Goal: Navigation & Orientation: Find specific page/section

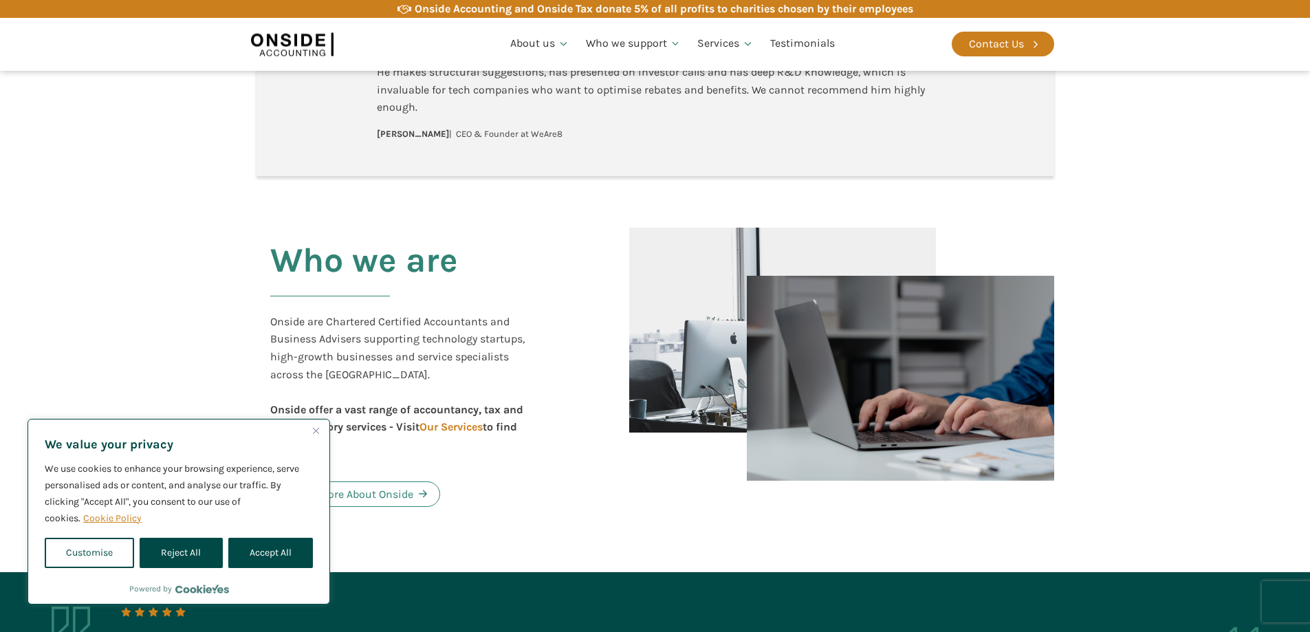
scroll to position [756, 0]
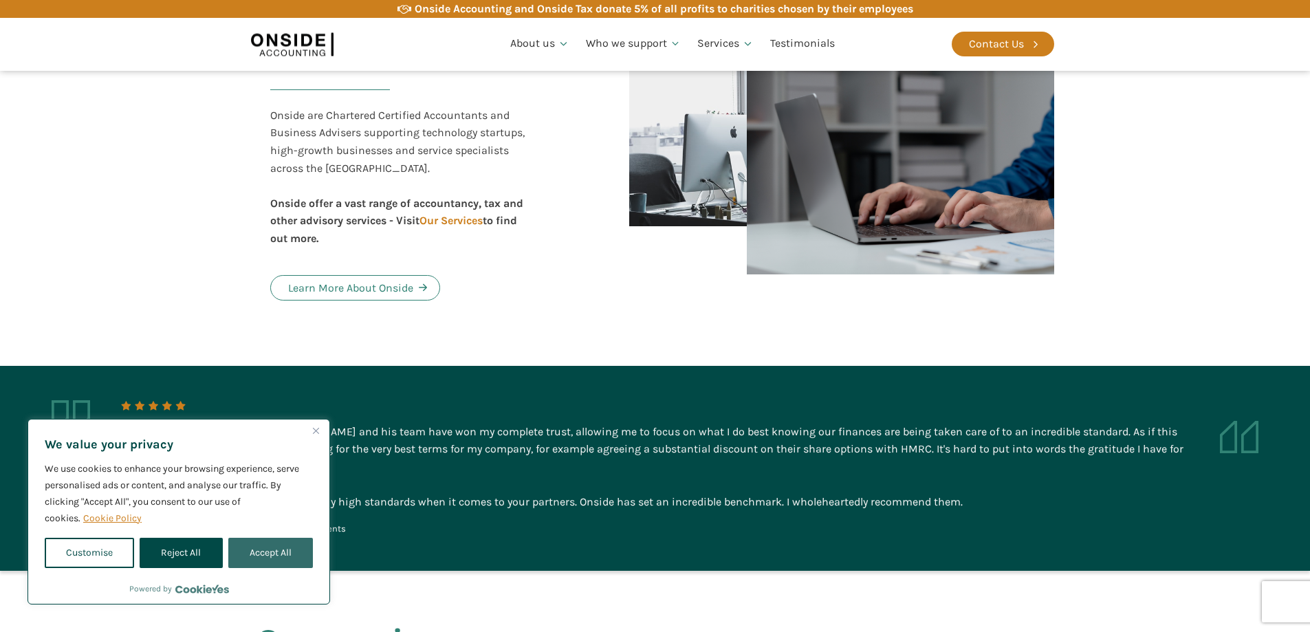
click at [267, 556] on button "Accept All" at bounding box center [270, 553] width 85 height 30
checkbox input "true"
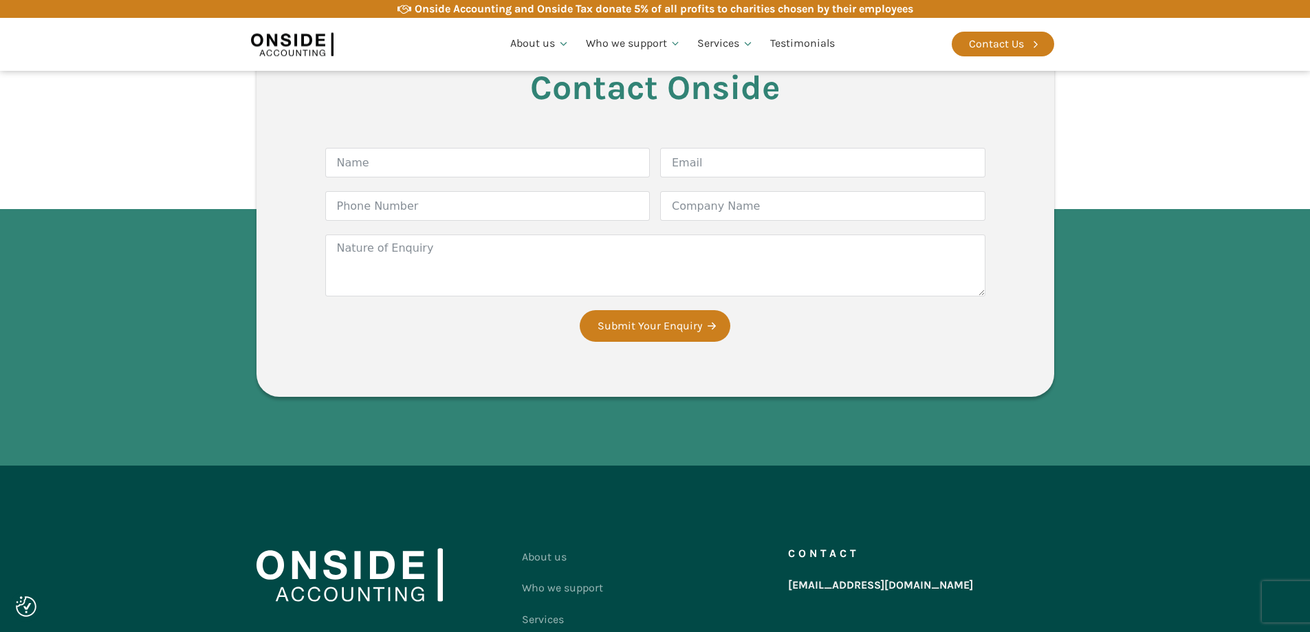
scroll to position [2559, 0]
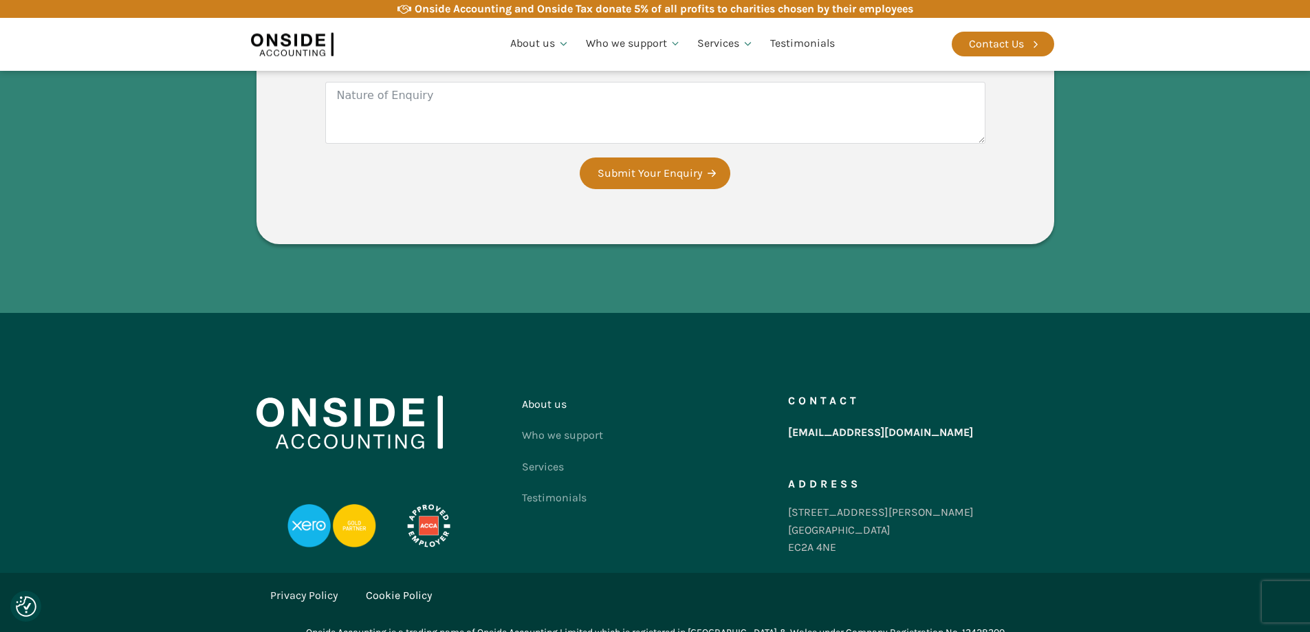
click at [549, 391] on link "About us" at bounding box center [562, 404] width 81 height 32
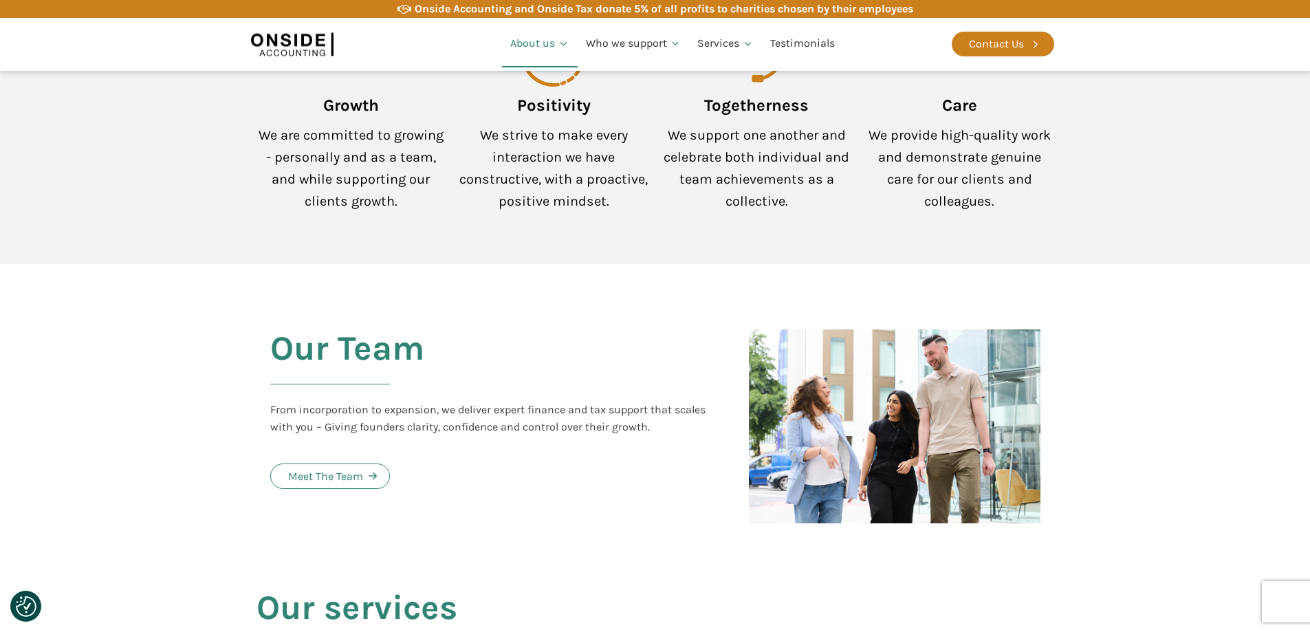
scroll to position [1375, 0]
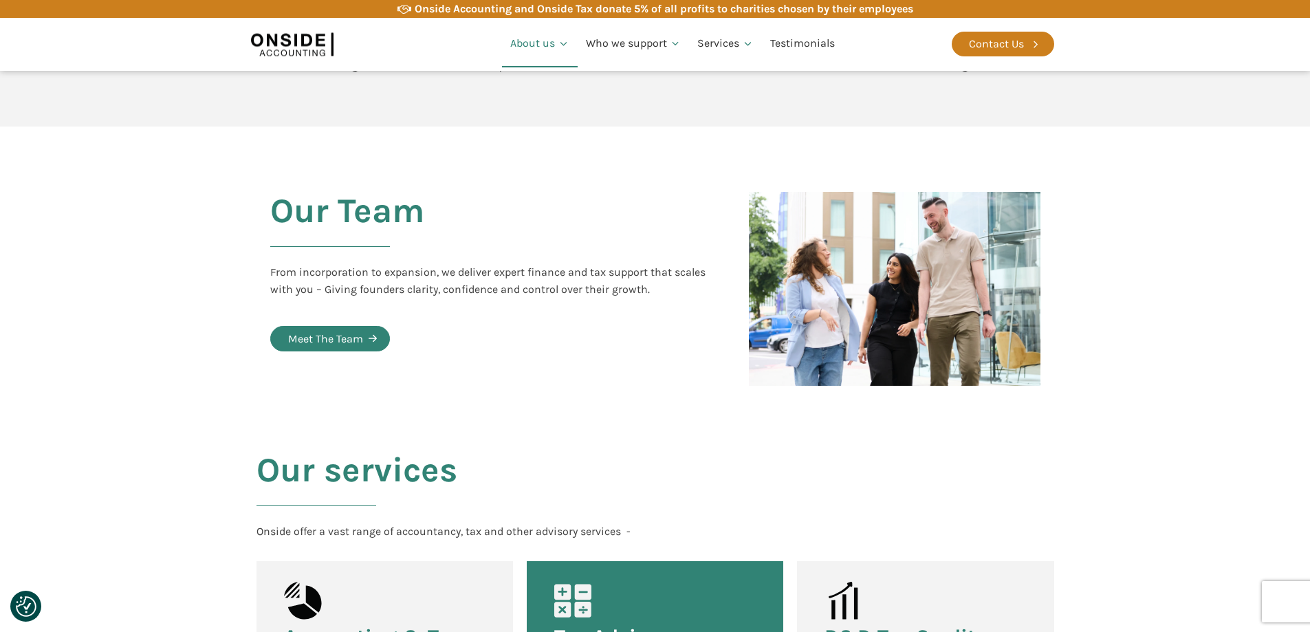
click at [351, 330] on div "Meet The Team" at bounding box center [325, 339] width 75 height 18
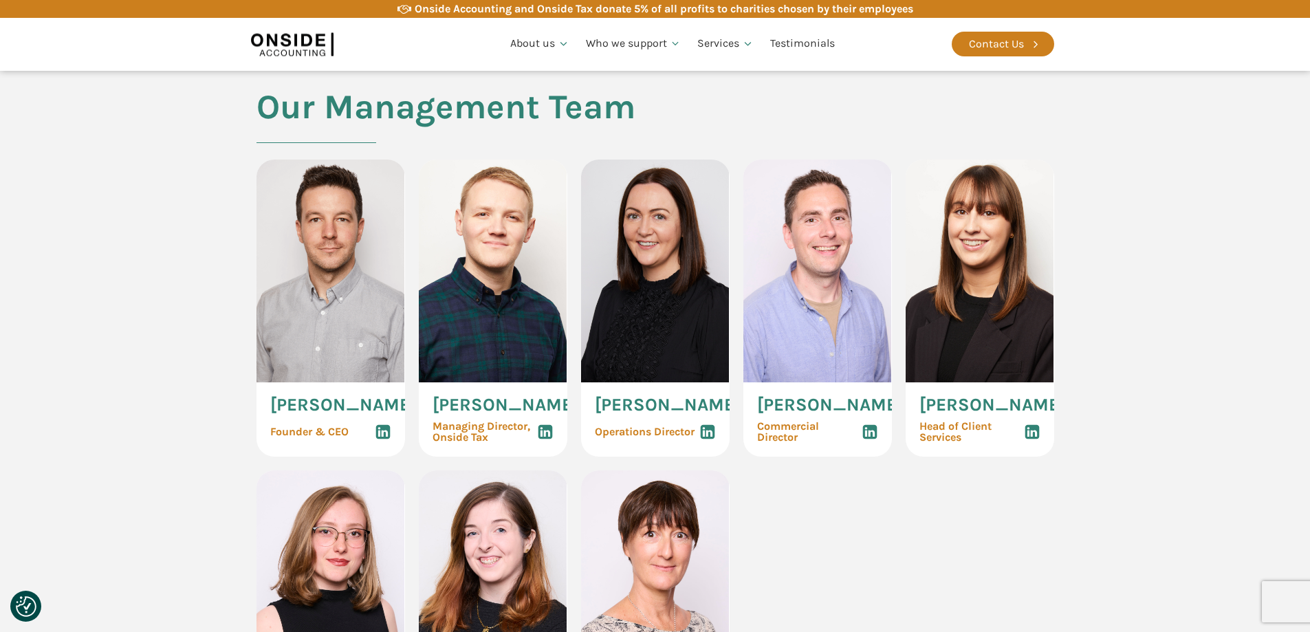
scroll to position [550, 0]
